Goal: Task Accomplishment & Management: Complete application form

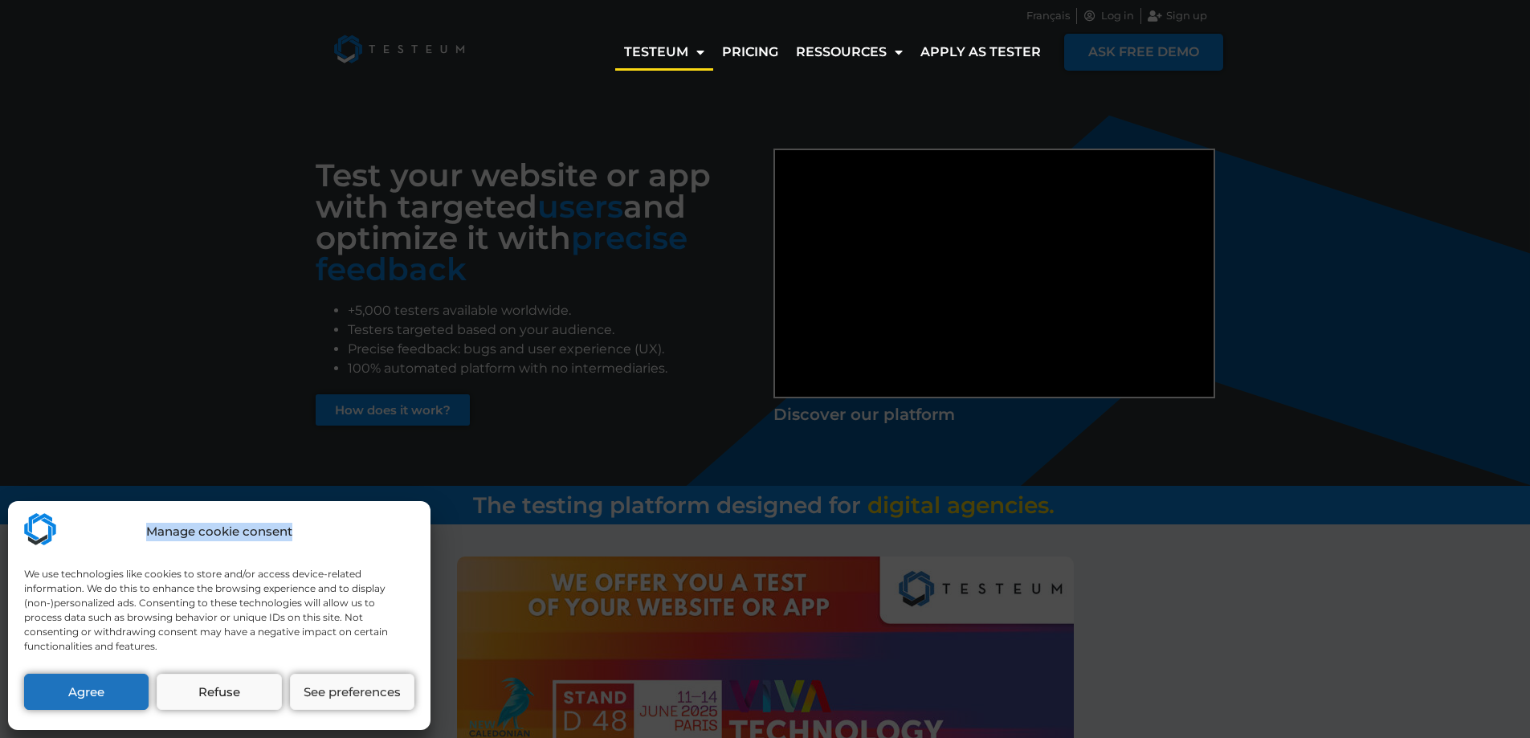
drag, startPoint x: 239, startPoint y: 523, endPoint x: 142, endPoint y: 516, distance: 96.6
click at [142, 516] on div "Manage cookie consent" at bounding box center [219, 532] width 390 height 38
click at [221, 691] on button "Refuse" at bounding box center [219, 692] width 124 height 36
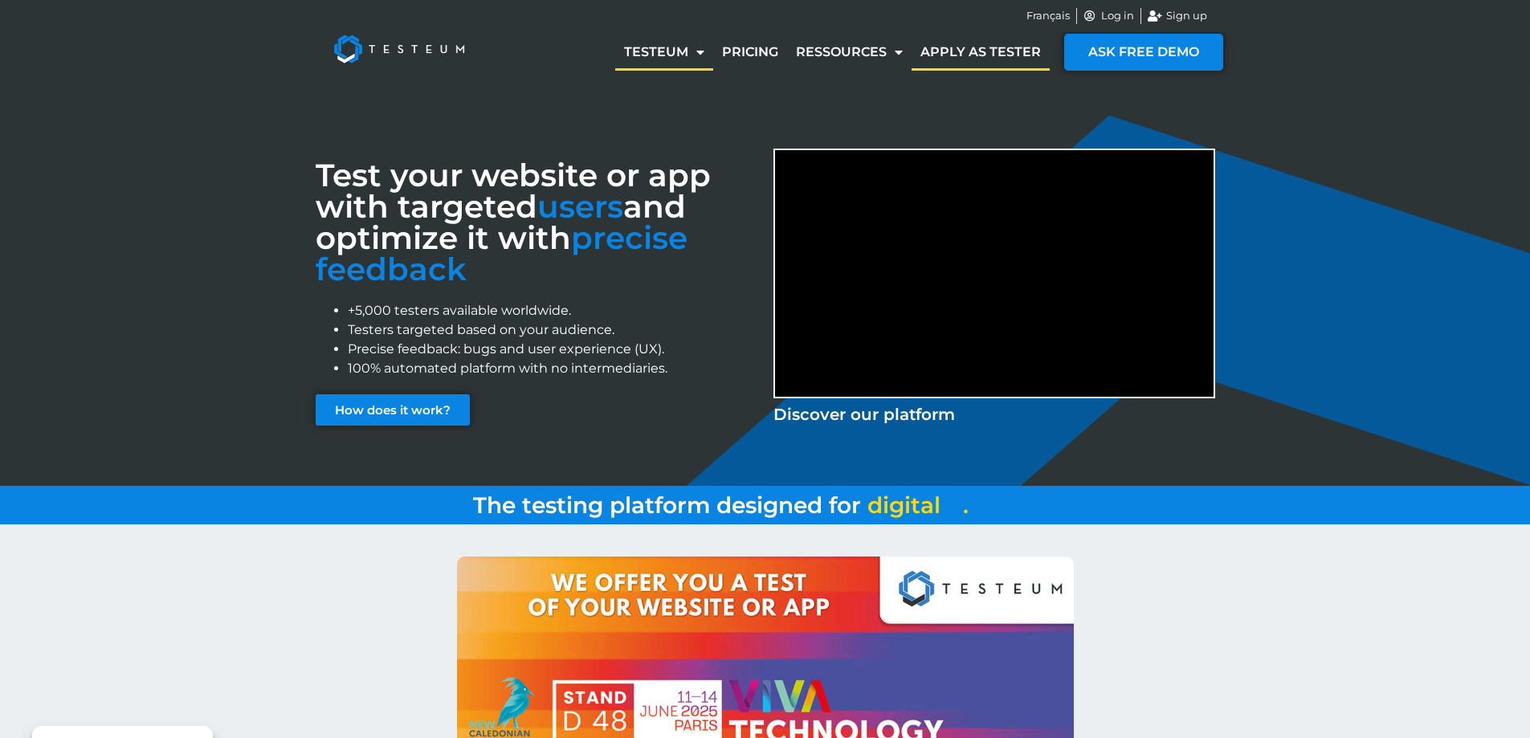
click at [989, 51] on link "Apply as tester" at bounding box center [980, 52] width 138 height 37
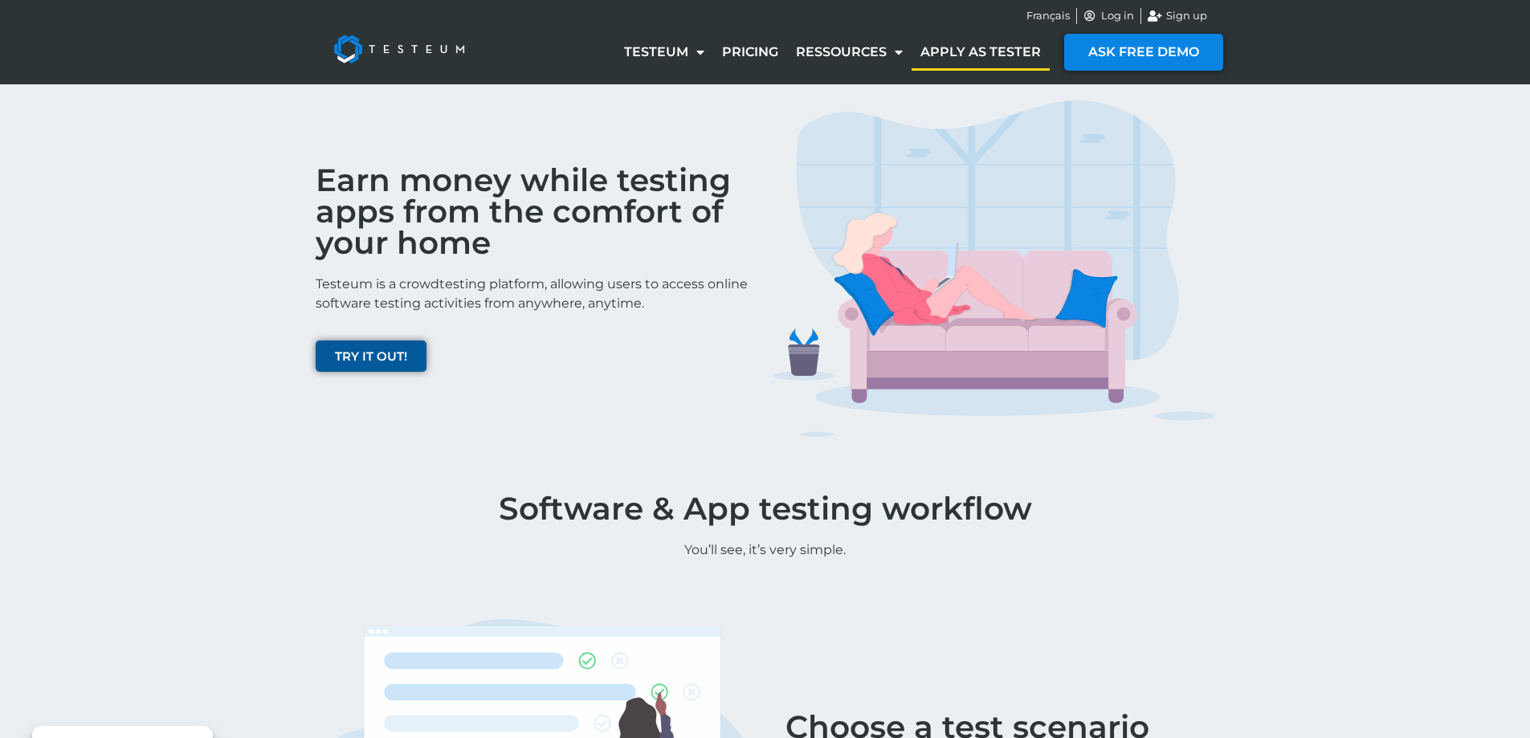
click at [394, 359] on span "TRY IT OUT!" at bounding box center [371, 356] width 72 height 12
click at [1014, 133] on img at bounding box center [994, 268] width 442 height 337
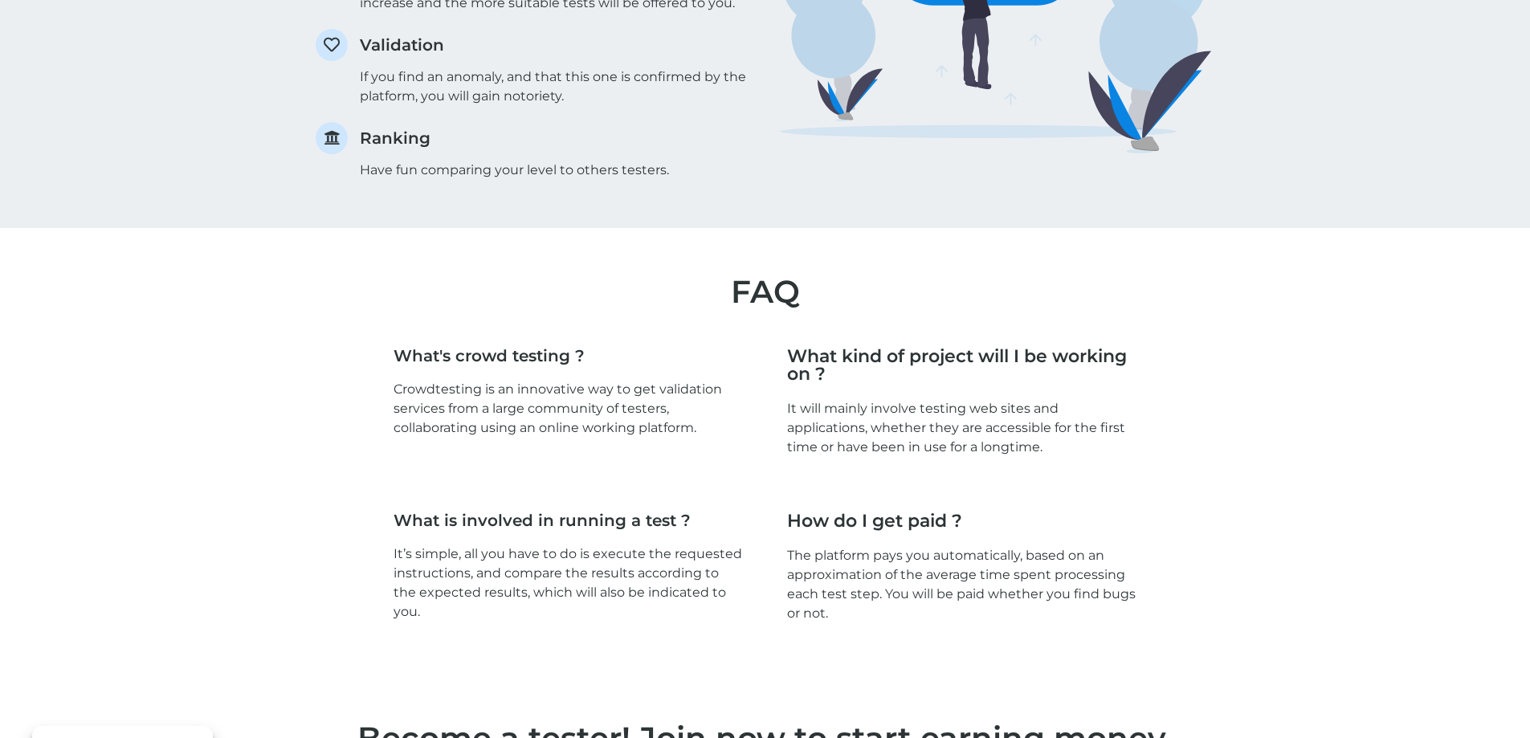
scroll to position [2305, 0]
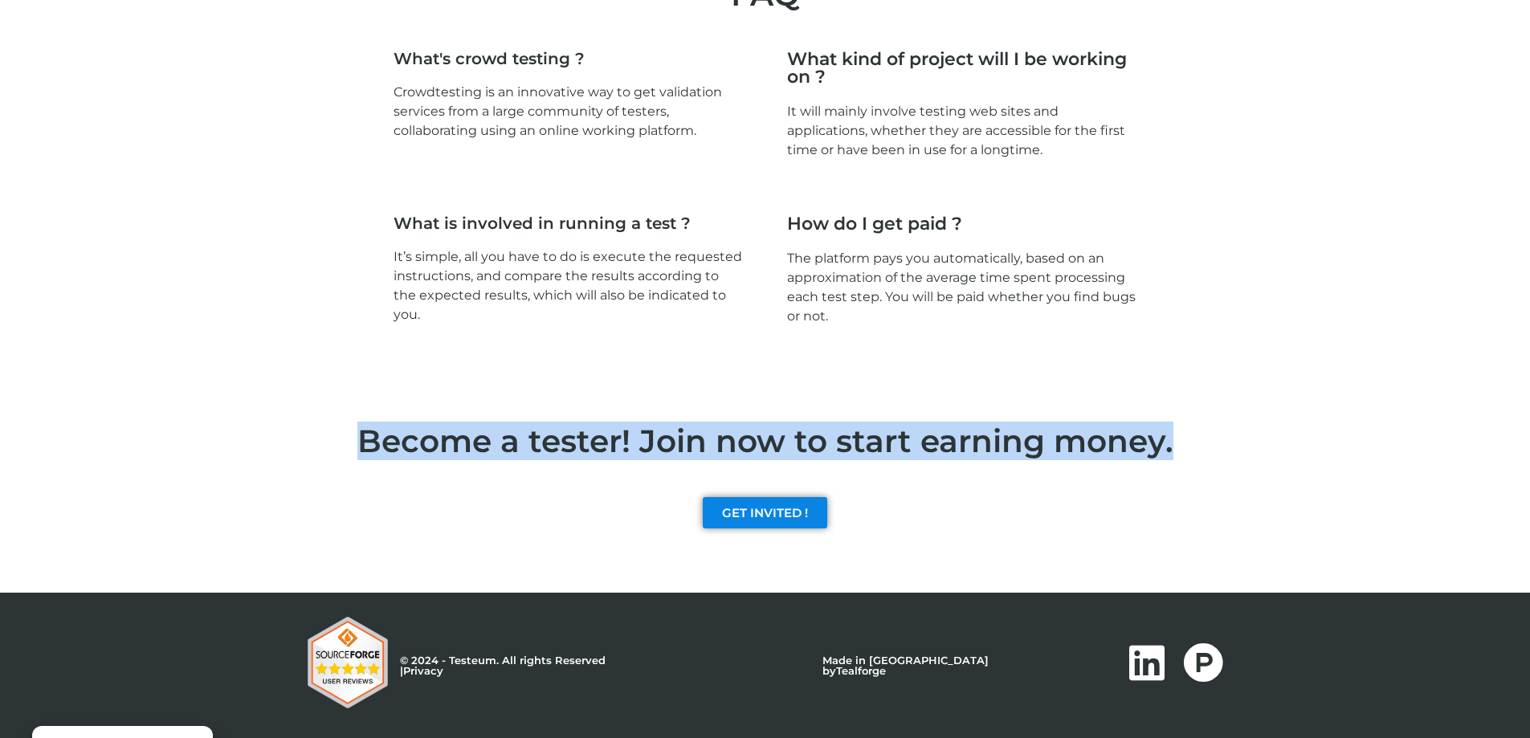
drag, startPoint x: 303, startPoint y: 446, endPoint x: 1295, endPoint y: 444, distance: 992.6
click at [1295, 444] on div "Become a tester! Join now to start earning money." at bounding box center [765, 441] width 1530 height 47
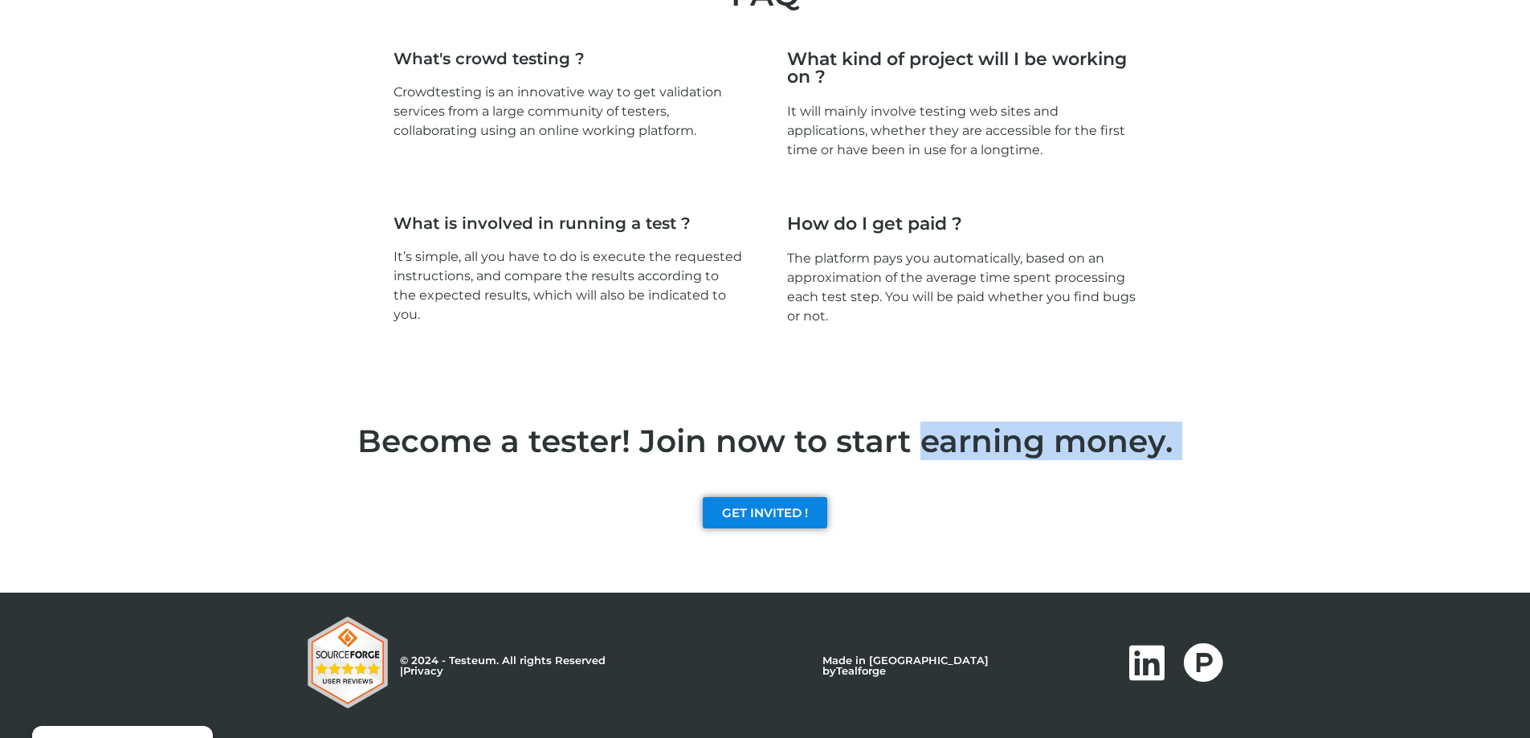
drag, startPoint x: 1295, startPoint y: 444, endPoint x: 967, endPoint y: 442, distance: 328.5
click at [967, 442] on div "Become a tester! Join now to start earning money." at bounding box center [765, 441] width 1530 height 47
click at [967, 442] on h2 "Become a tester! Join now to start earning money." at bounding box center [766, 441] width 916 height 31
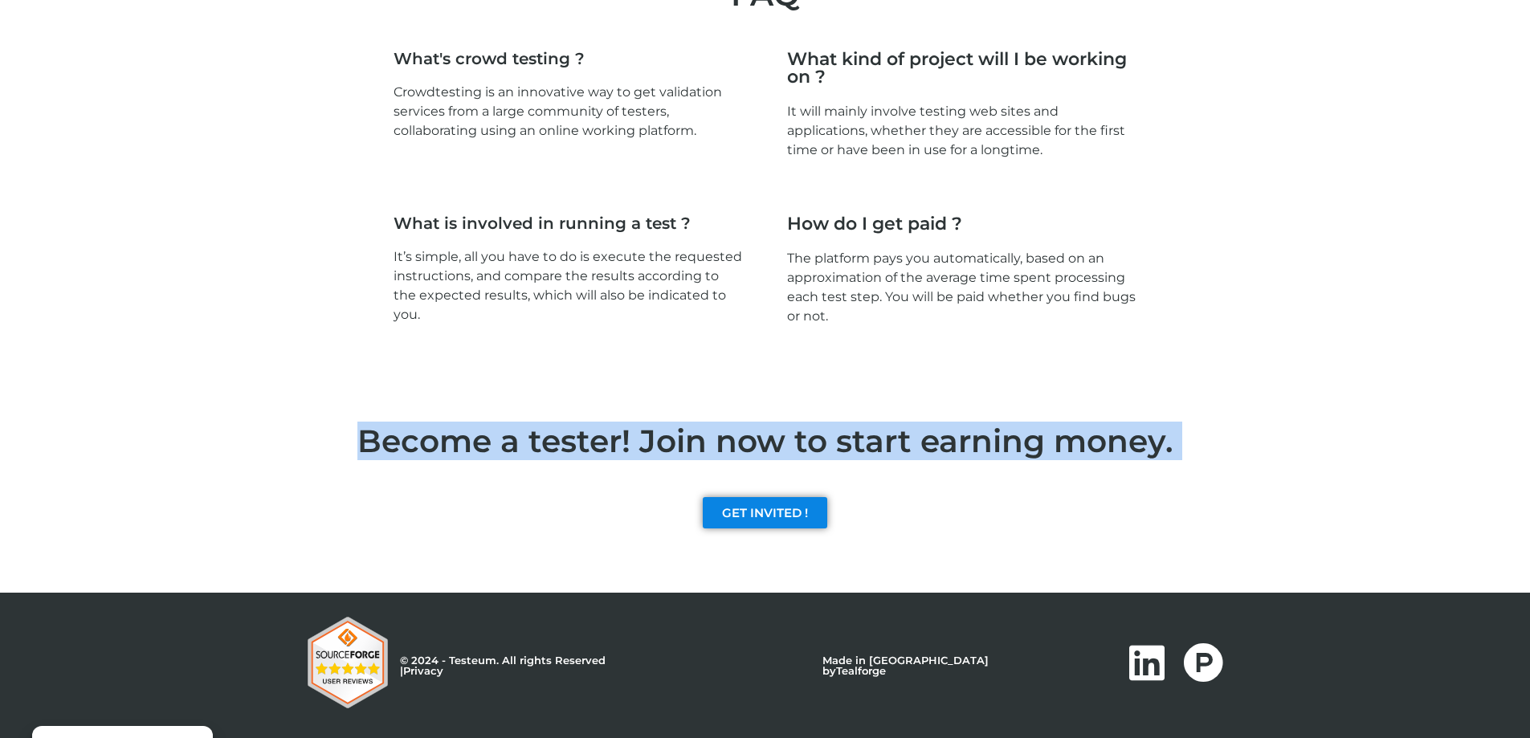
click at [967, 442] on h2 "Become a tester! Join now to start earning money." at bounding box center [766, 441] width 916 height 31
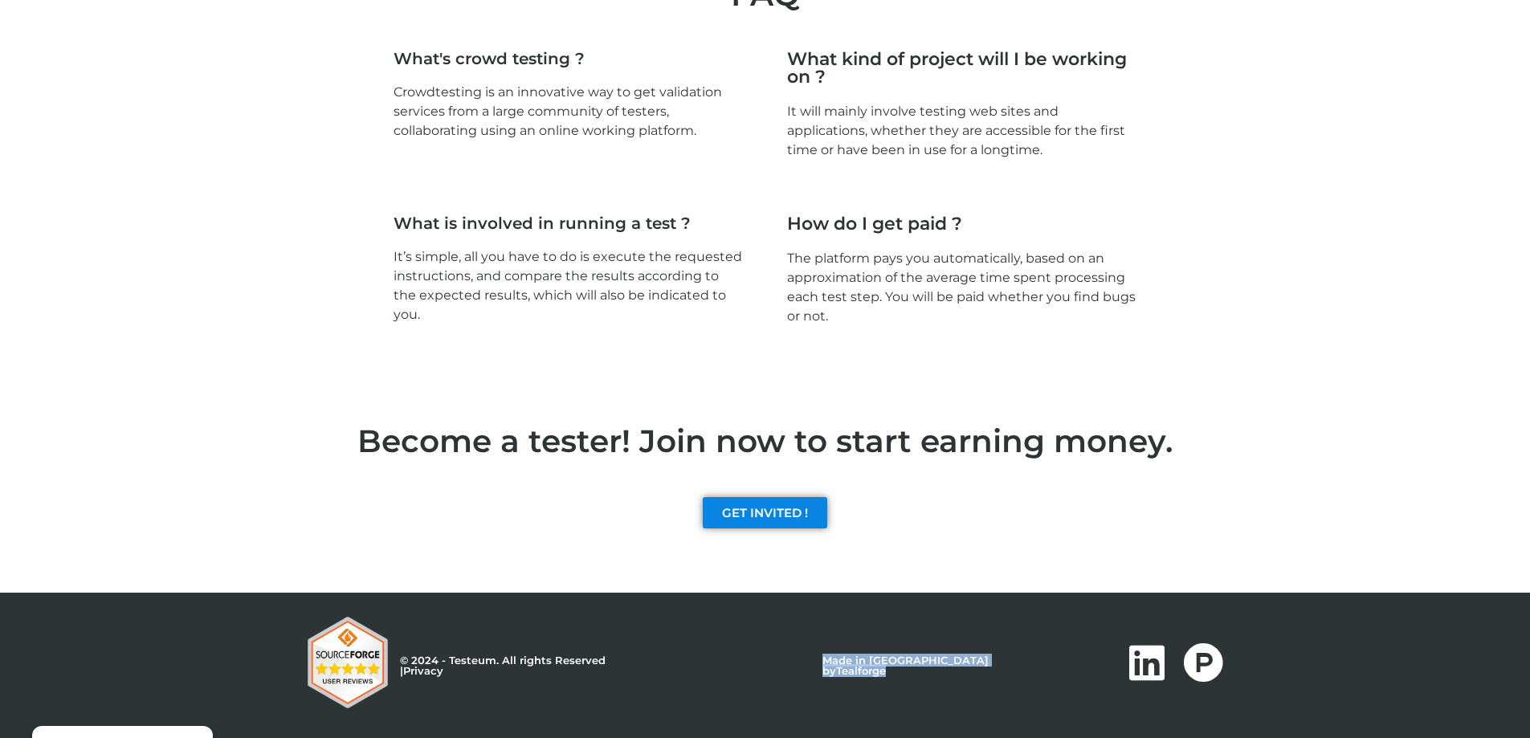
drag, startPoint x: 826, startPoint y: 674, endPoint x: 1036, endPoint y: 674, distance: 210.4
click at [1036, 674] on div "© 2024 - Testeum. All rights Reserved | Privacy Made in New Caledonia by Tealfo…" at bounding box center [674, 666] width 732 height 98
click at [1041, 666] on div "Linkedin Product-hunt" at bounding box center [1131, 665] width 183 height 46
drag, startPoint x: 1041, startPoint y: 666, endPoint x: 868, endPoint y: 677, distance: 173.0
click at [868, 677] on div "© 2024 - Testeum. All rights Reserved | Privacy Made in New Caledonia by Tealfo…" at bounding box center [766, 666] width 916 height 98
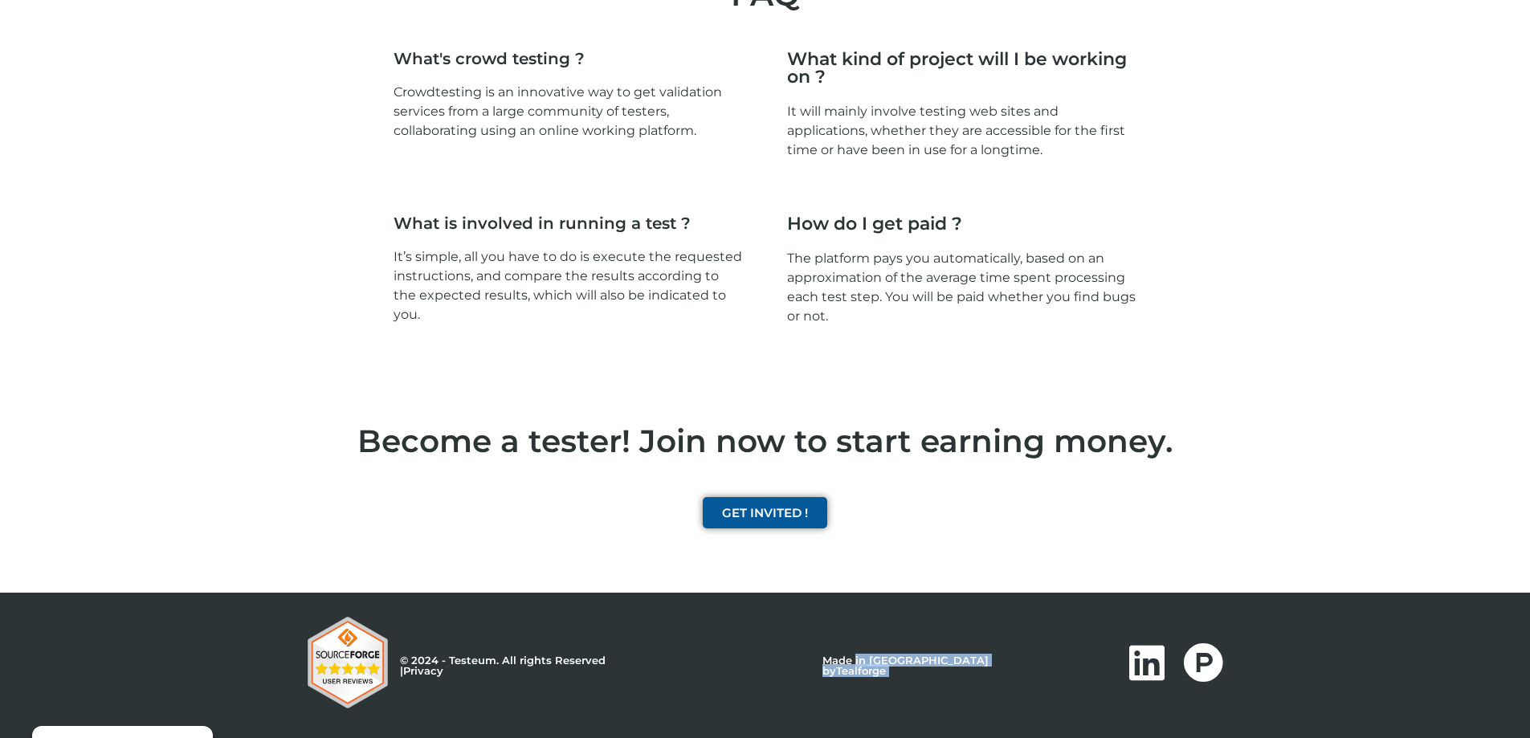
click at [765, 515] on span "GET INVITED !" at bounding box center [765, 513] width 86 height 12
